Goal: Navigation & Orientation: Find specific page/section

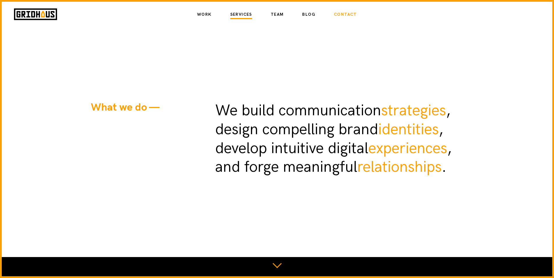
click at [343, 16] on link "Contact" at bounding box center [345, 15] width 23 height 10
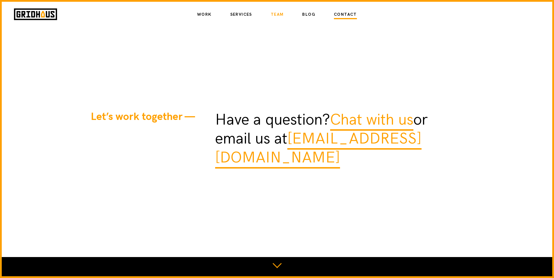
click at [280, 15] on link "Team" at bounding box center [277, 15] width 13 height 10
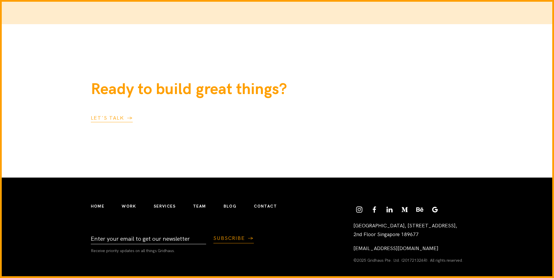
scroll to position [1051, 0]
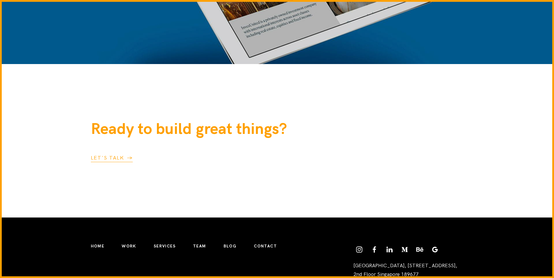
scroll to position [1685, 0]
